Goal: Register for event/course

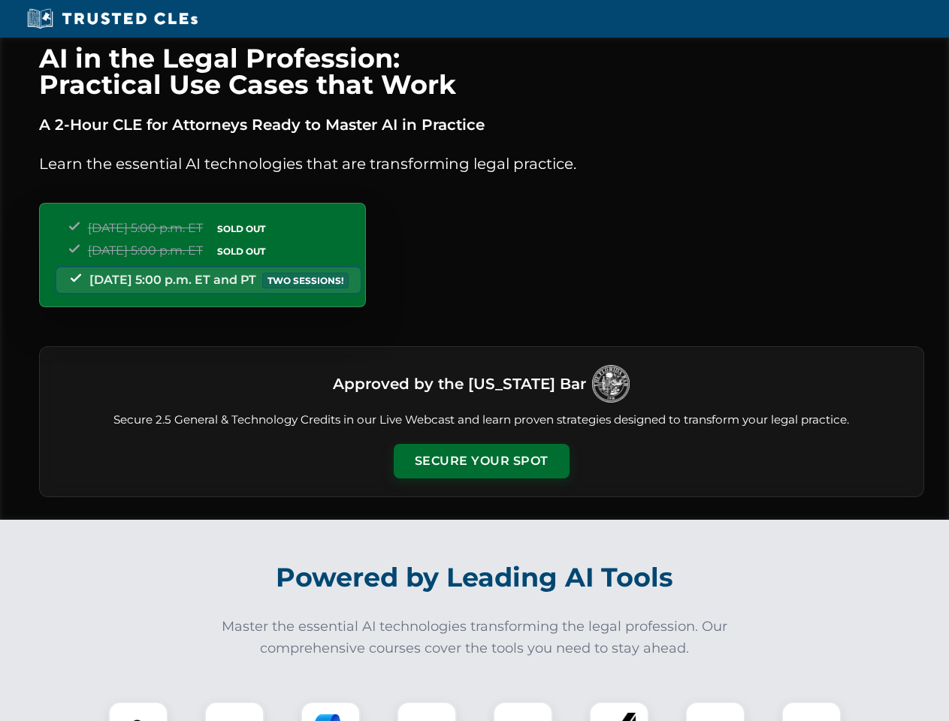
click at [481, 461] on button "Secure Your Spot" at bounding box center [482, 461] width 176 height 35
click at [138, 712] on img at bounding box center [138, 732] width 44 height 44
click at [234, 712] on div at bounding box center [234, 732] width 60 height 60
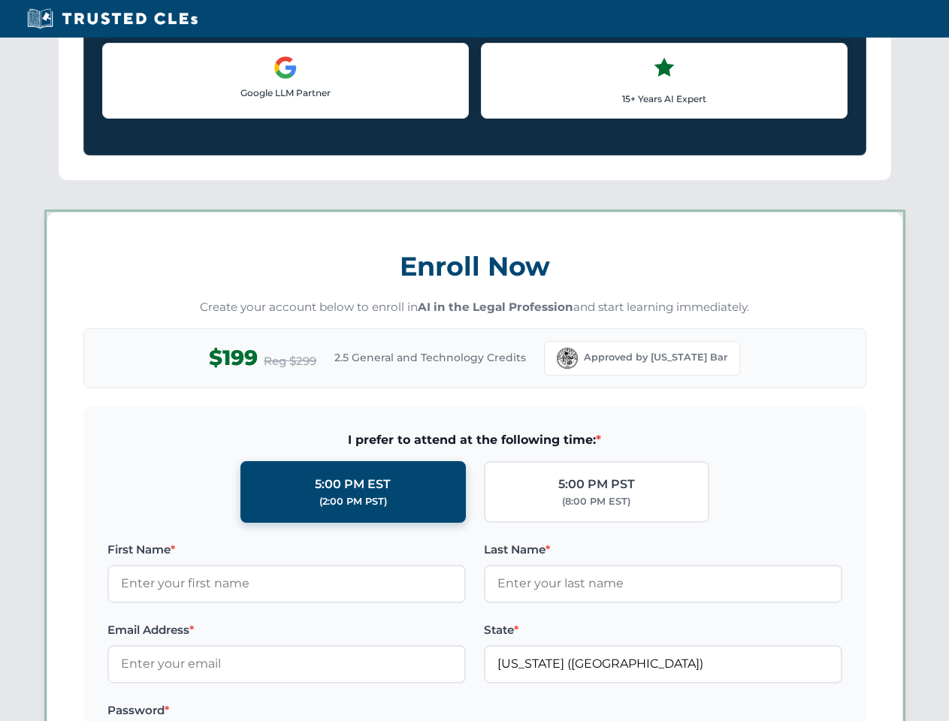
click at [427, 712] on label "Password *" at bounding box center [286, 711] width 358 height 18
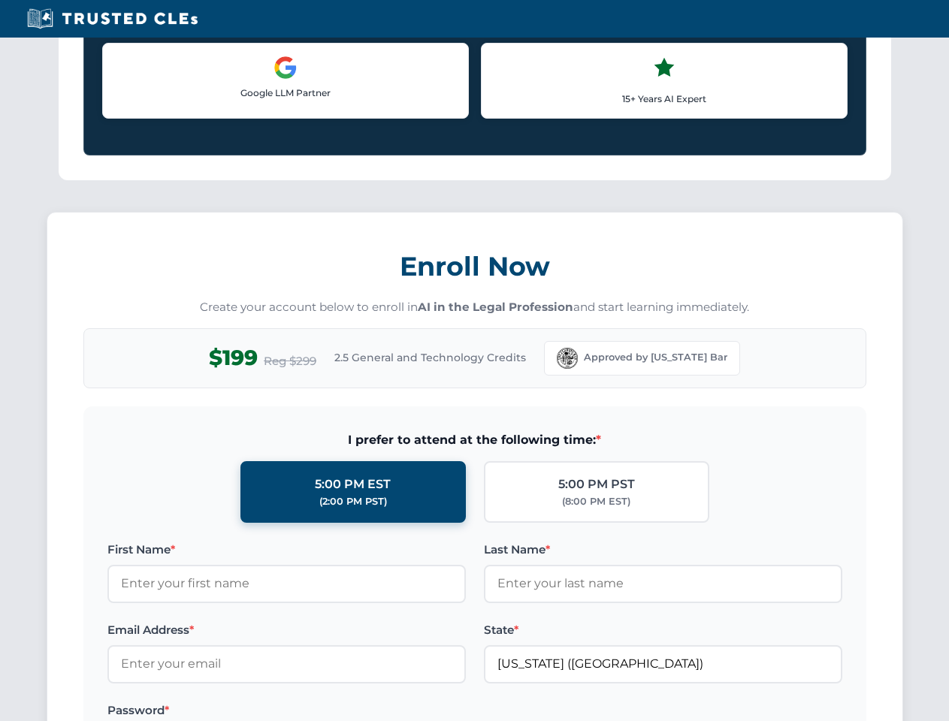
scroll to position [1475, 0]
